Goal: Transaction & Acquisition: Download file/media

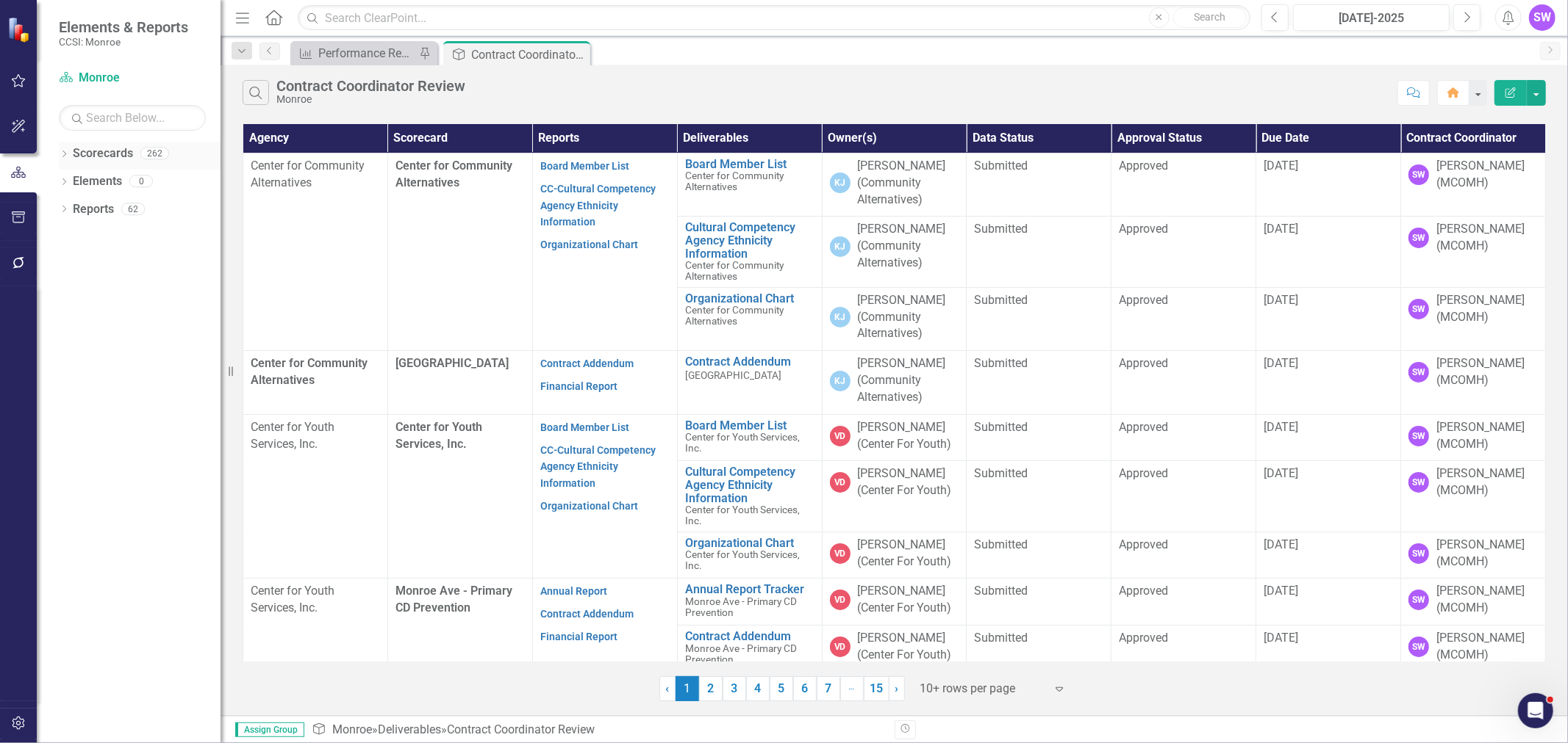
click at [63, 153] on icon "Dropdown" at bounding box center [64, 155] width 11 height 8
click at [69, 182] on icon "Dropdown" at bounding box center [71, 180] width 11 height 9
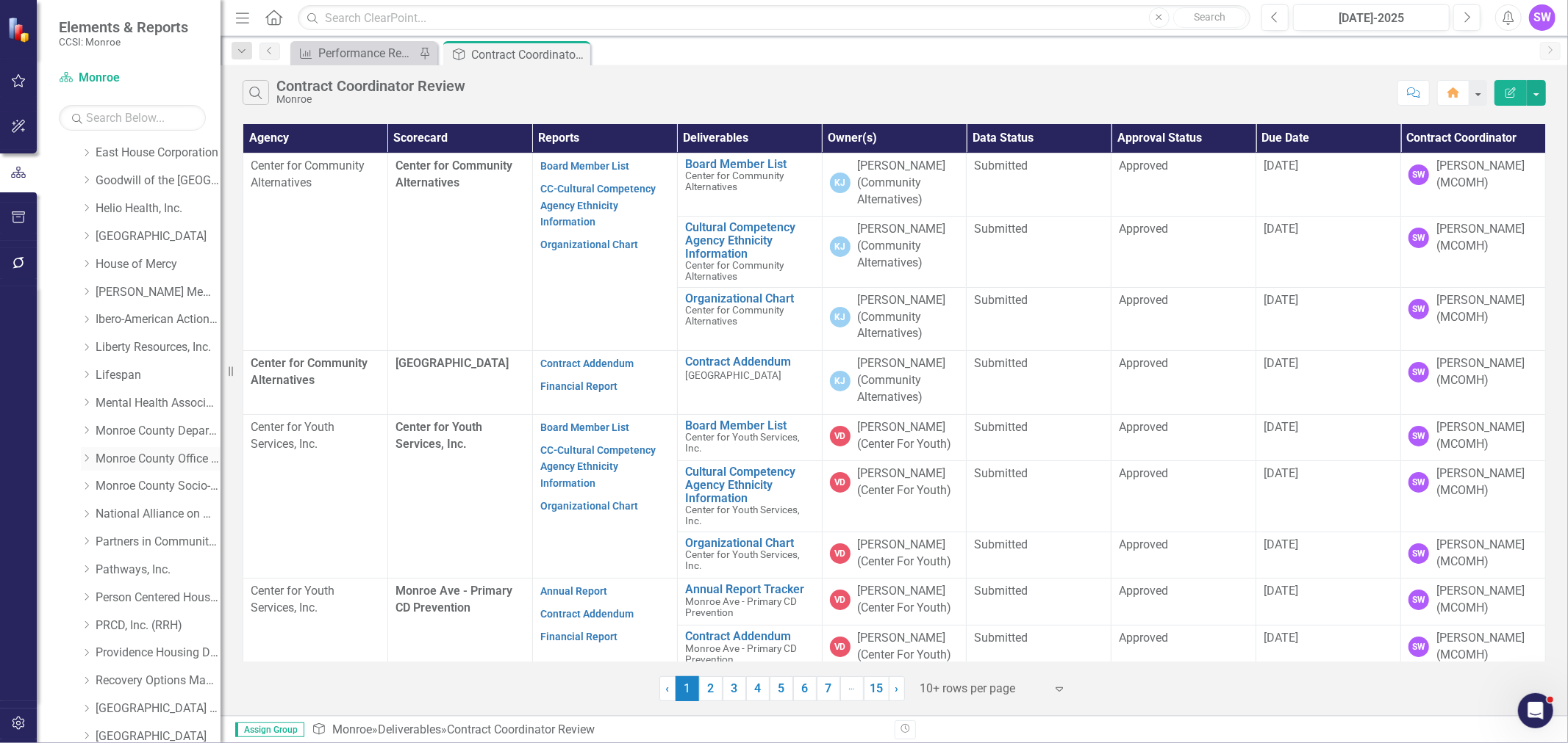
scroll to position [326, 0]
click at [85, 299] on icon "Dropdown" at bounding box center [86, 299] width 11 height 9
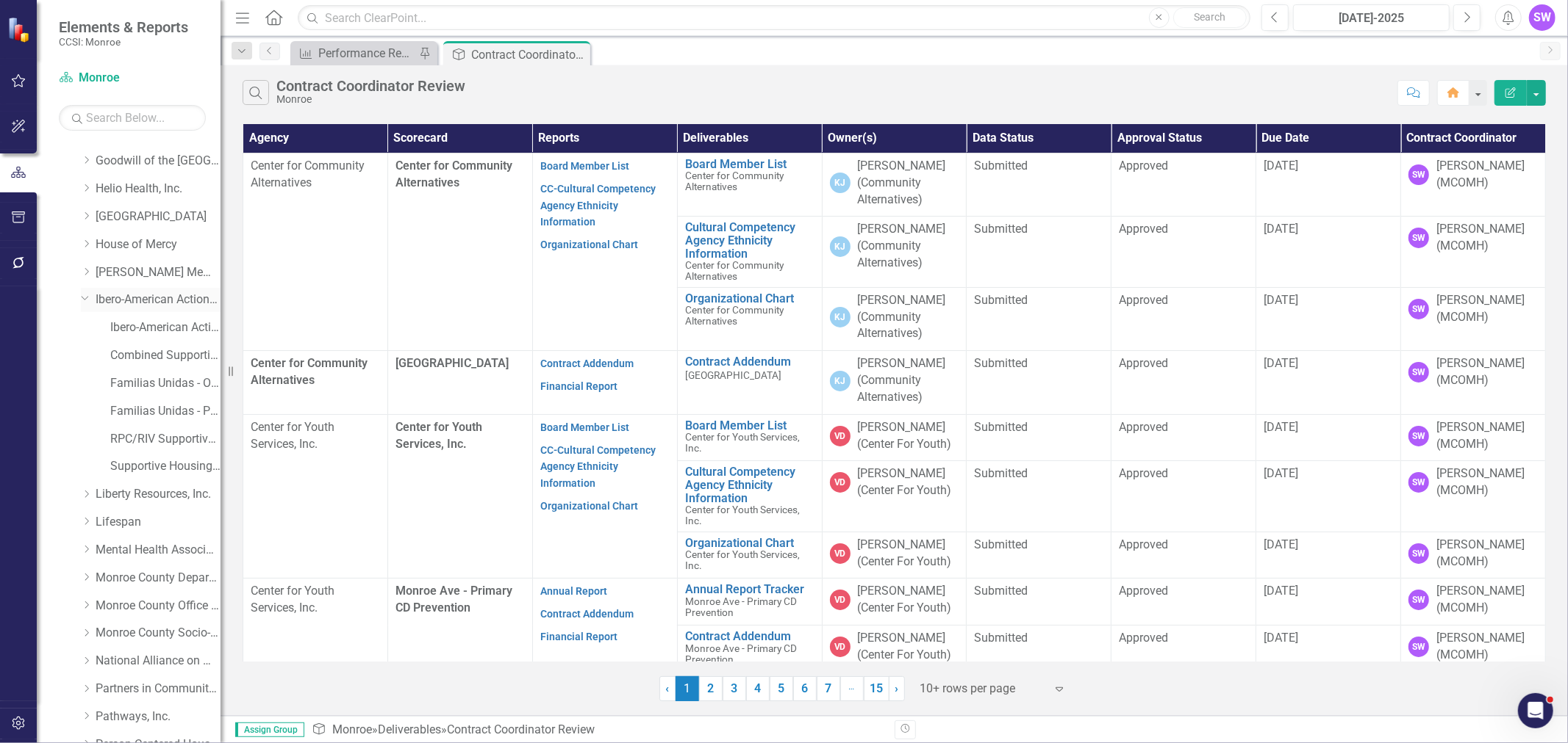
click at [116, 298] on link "Ibero-American Action League, Inc." at bounding box center [158, 299] width 125 height 16
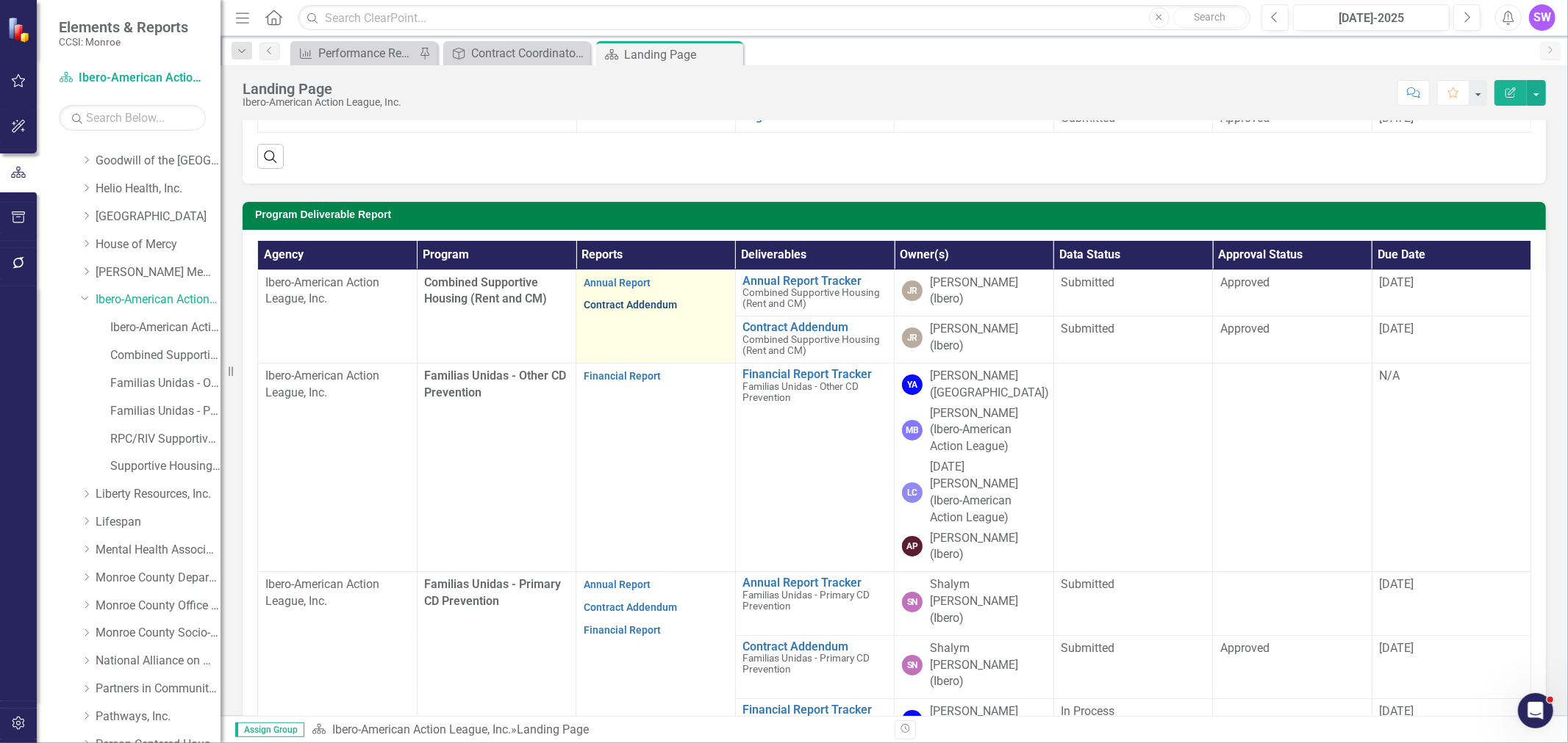
click at [630, 309] on link "Contract Addendum" at bounding box center [630, 305] width 93 height 12
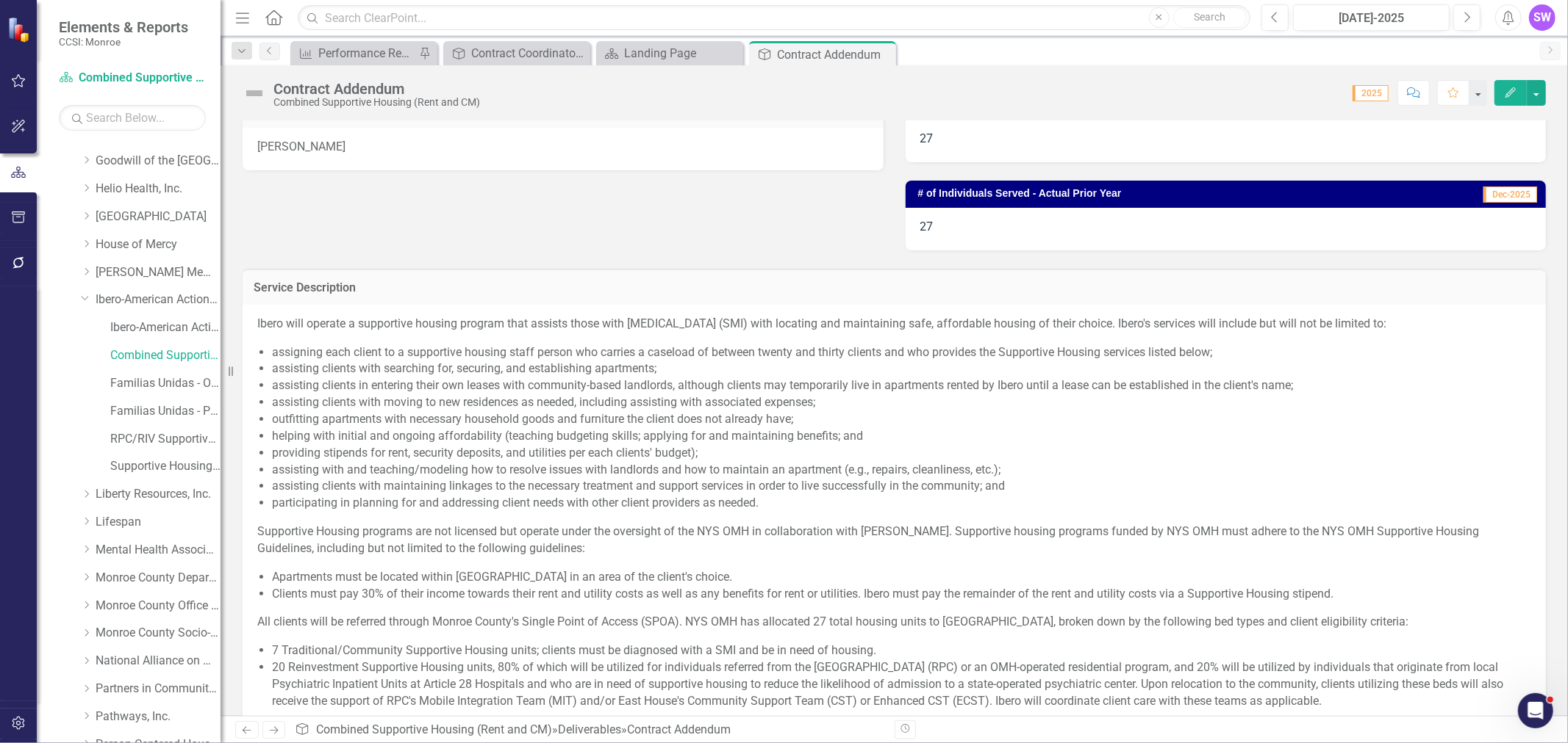
scroll to position [340, 0]
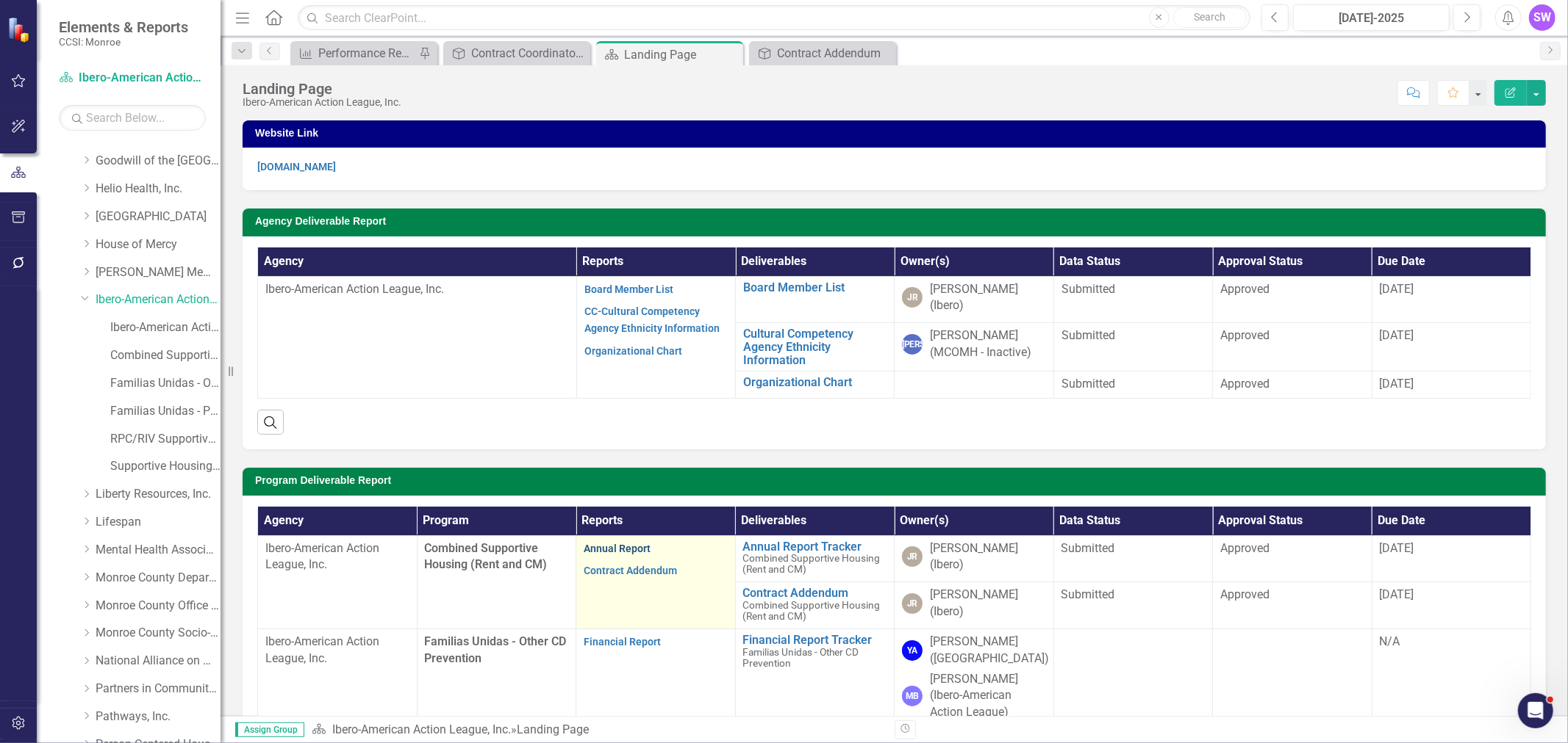
click at [613, 548] on link "Annual Report" at bounding box center [617, 549] width 67 height 12
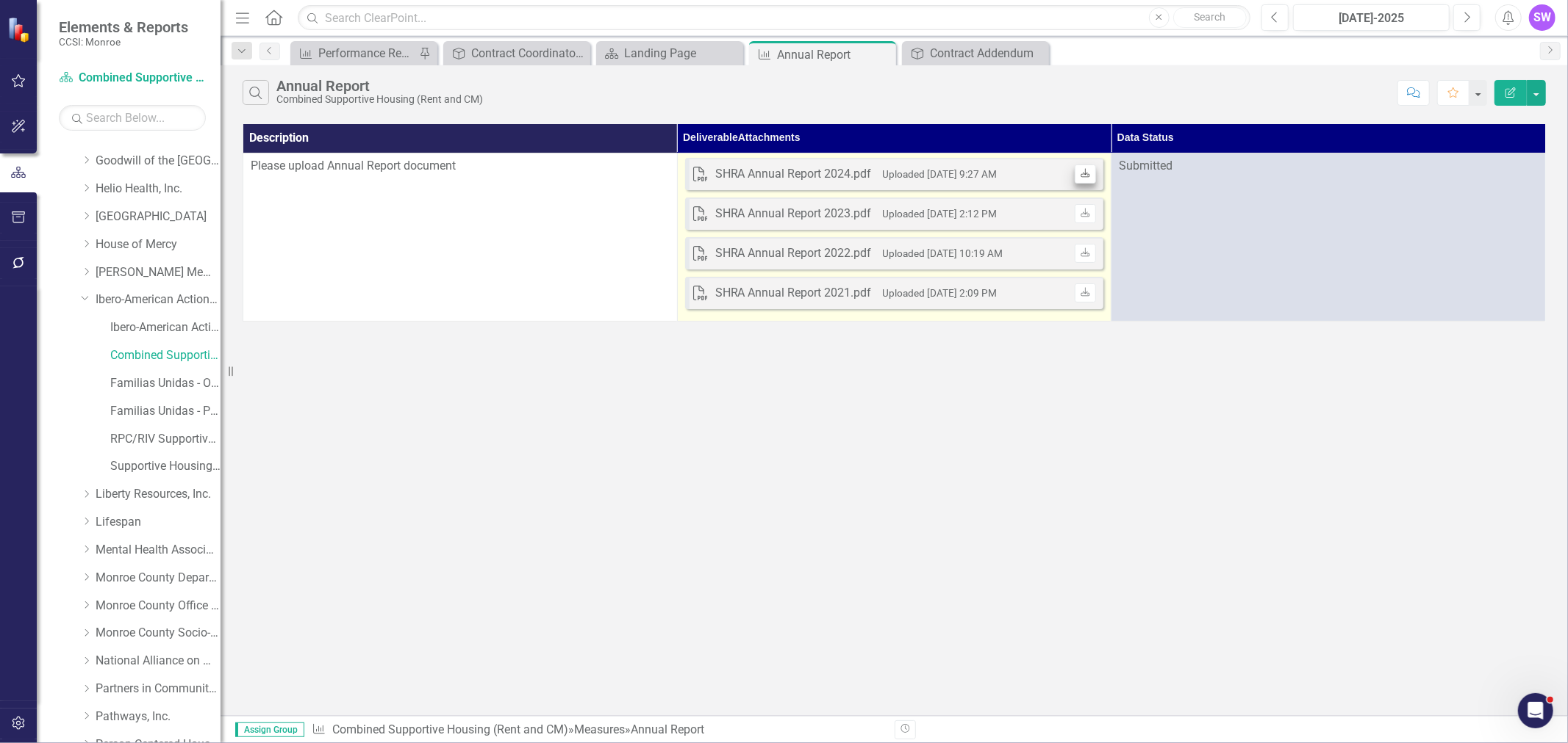
click at [1095, 171] on div "PDF SHRA Annual Report 2024.pdf Uploaded [DATE] 9:27 AM Download" at bounding box center [894, 173] width 419 height 32
click at [1090, 172] on icon "Download" at bounding box center [1084, 173] width 11 height 9
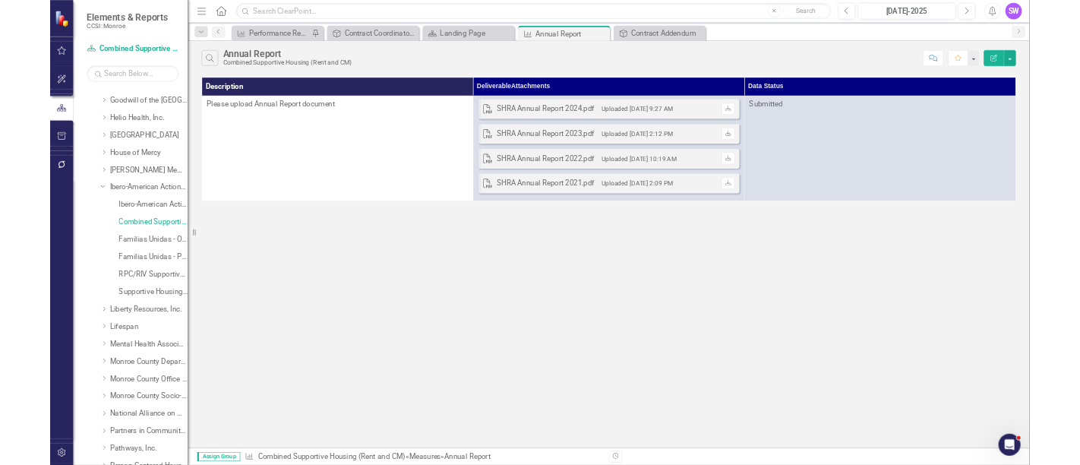
scroll to position [337, 0]
